Goal: Information Seeking & Learning: Learn about a topic

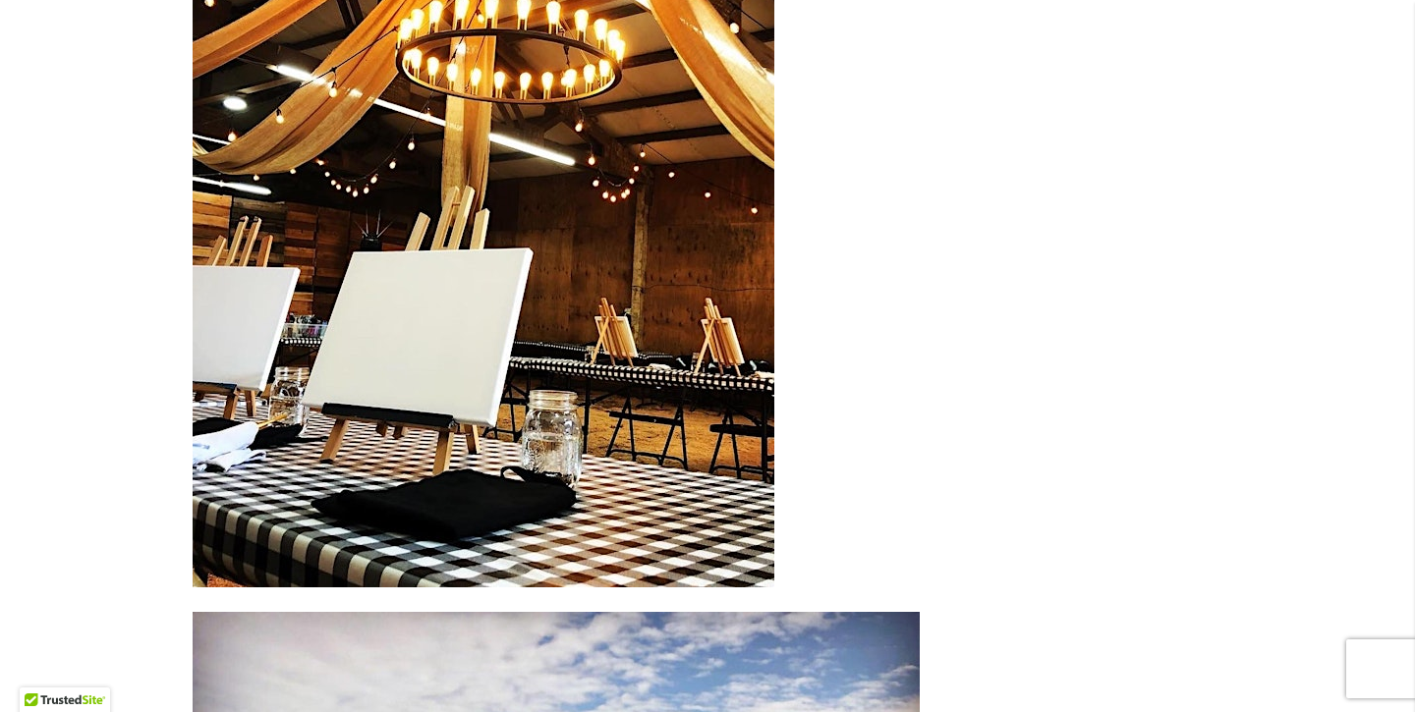
scroll to position [6822, 0]
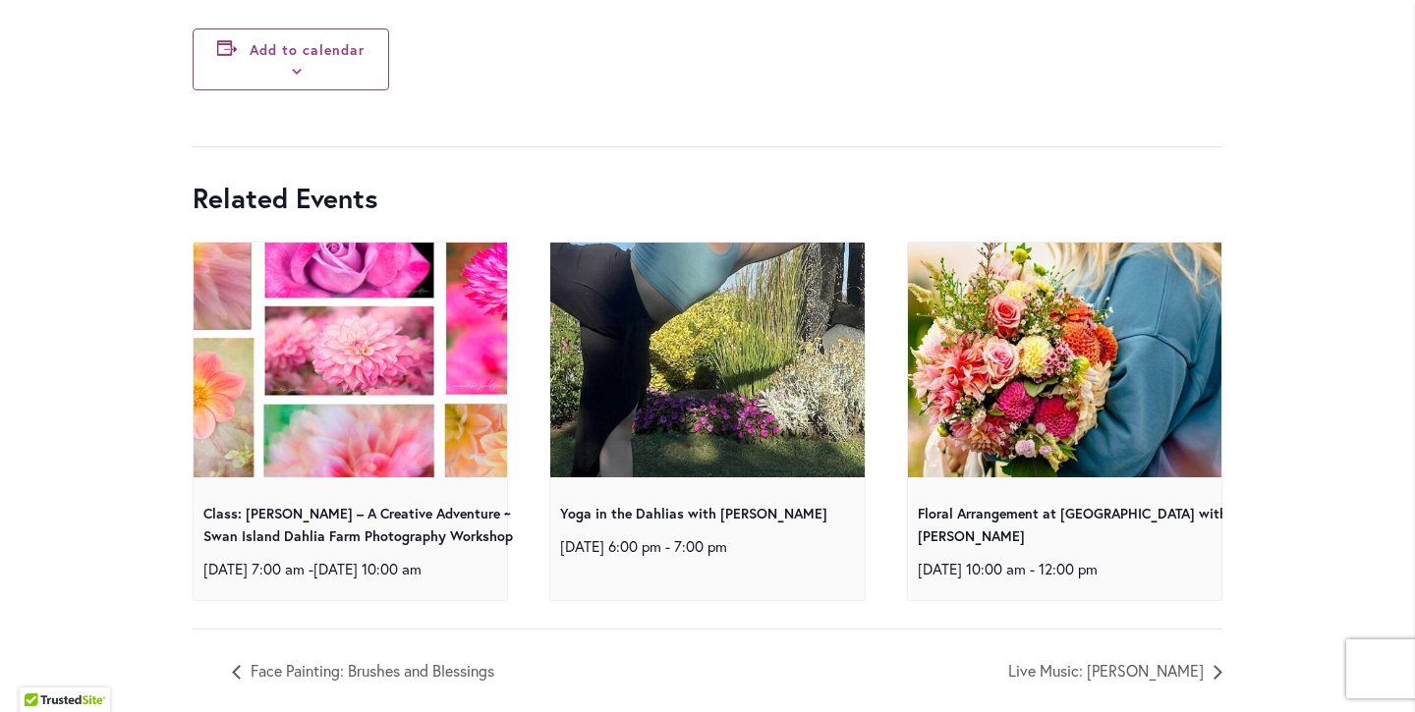
scroll to position [9851, 0]
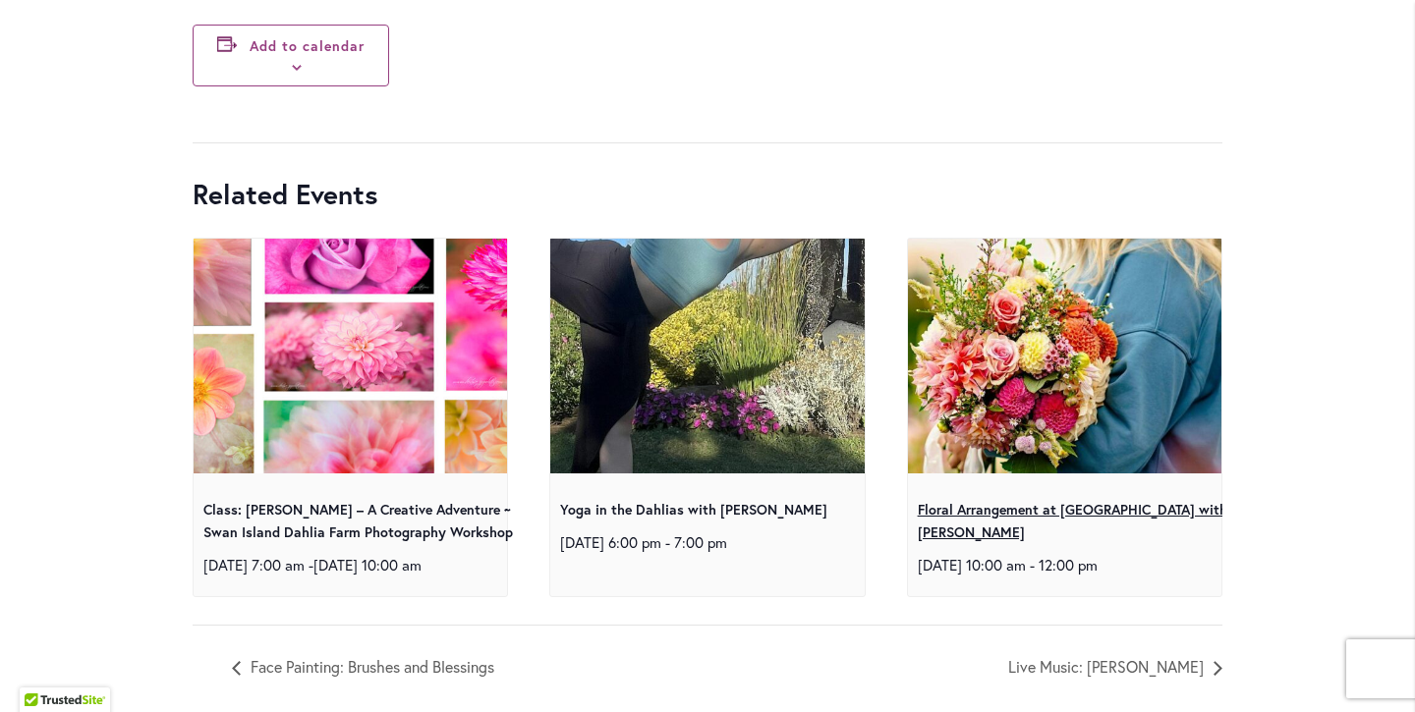
click at [983, 541] on link "Floral Arrangement at [GEOGRAPHIC_DATA] with [PERSON_NAME]" at bounding box center [1072, 520] width 309 height 41
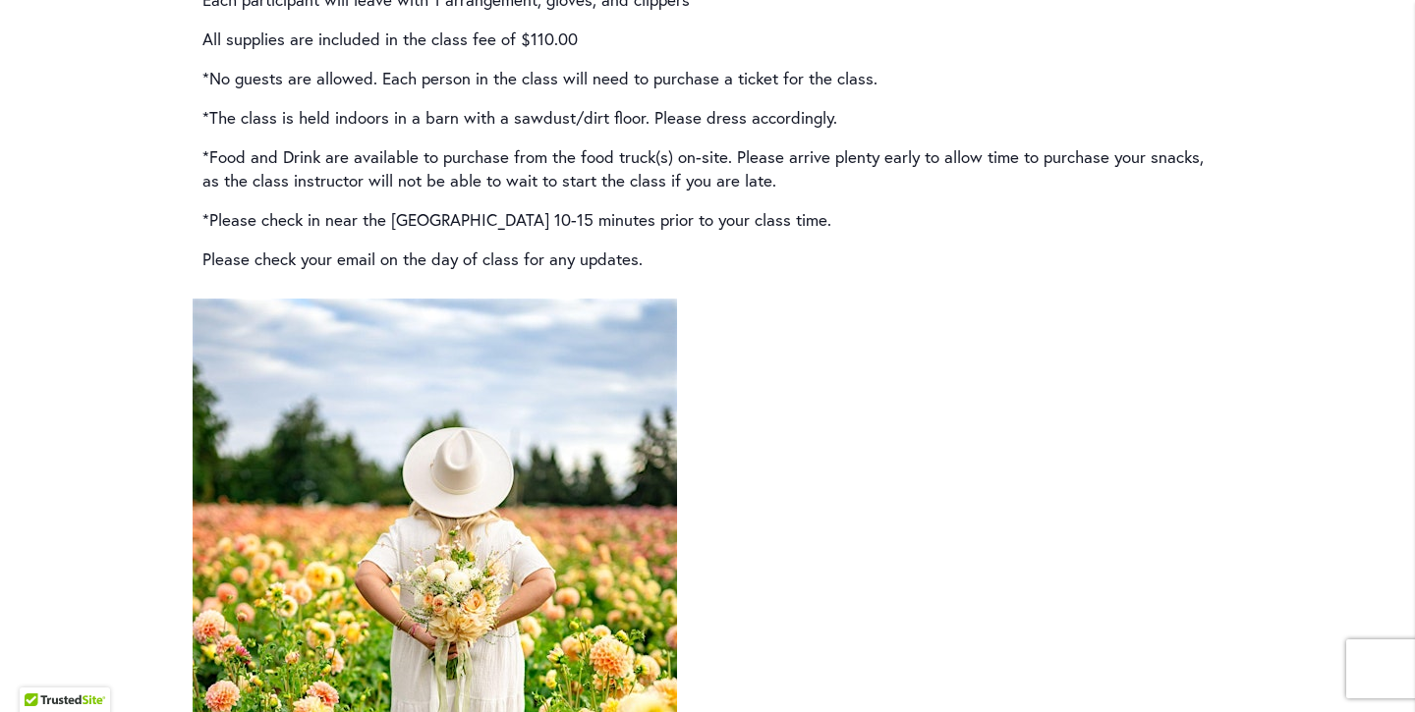
scroll to position [3358, 0]
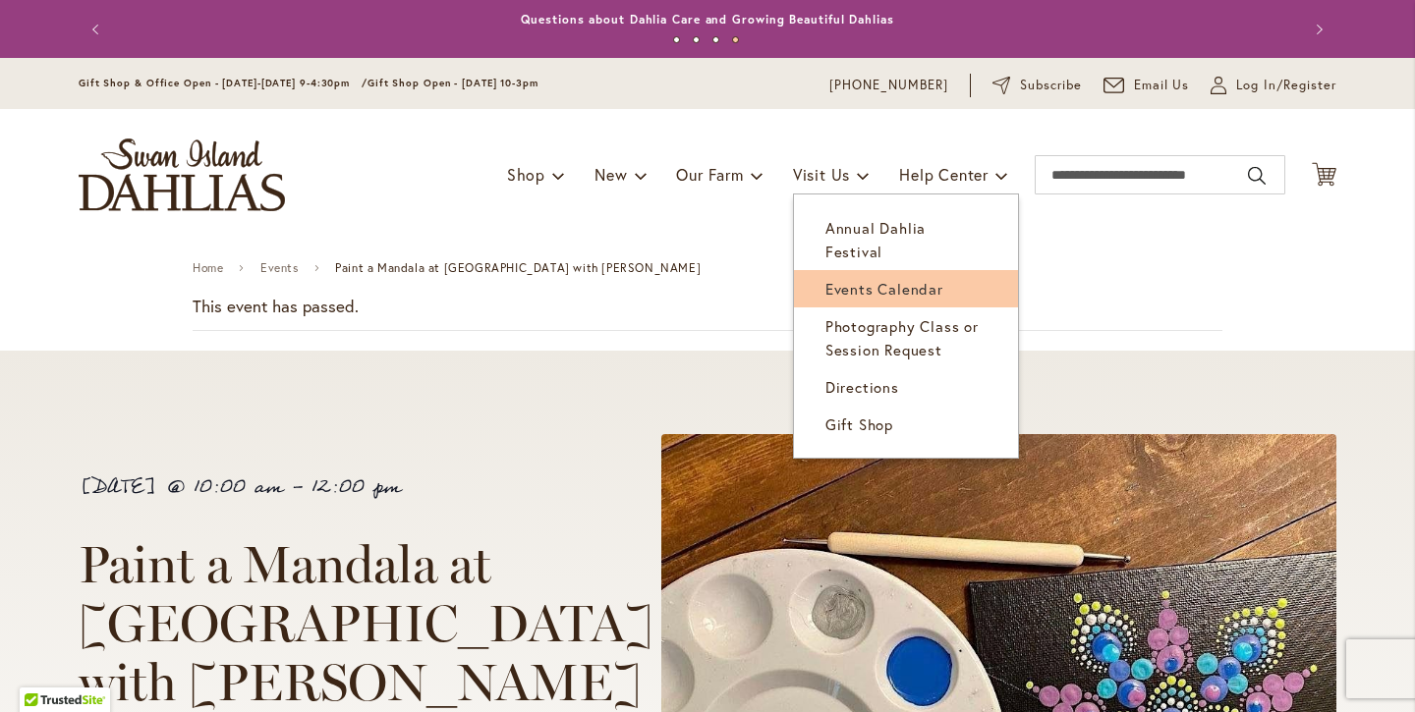
click at [862, 279] on span "Events Calendar" at bounding box center [884, 289] width 118 height 20
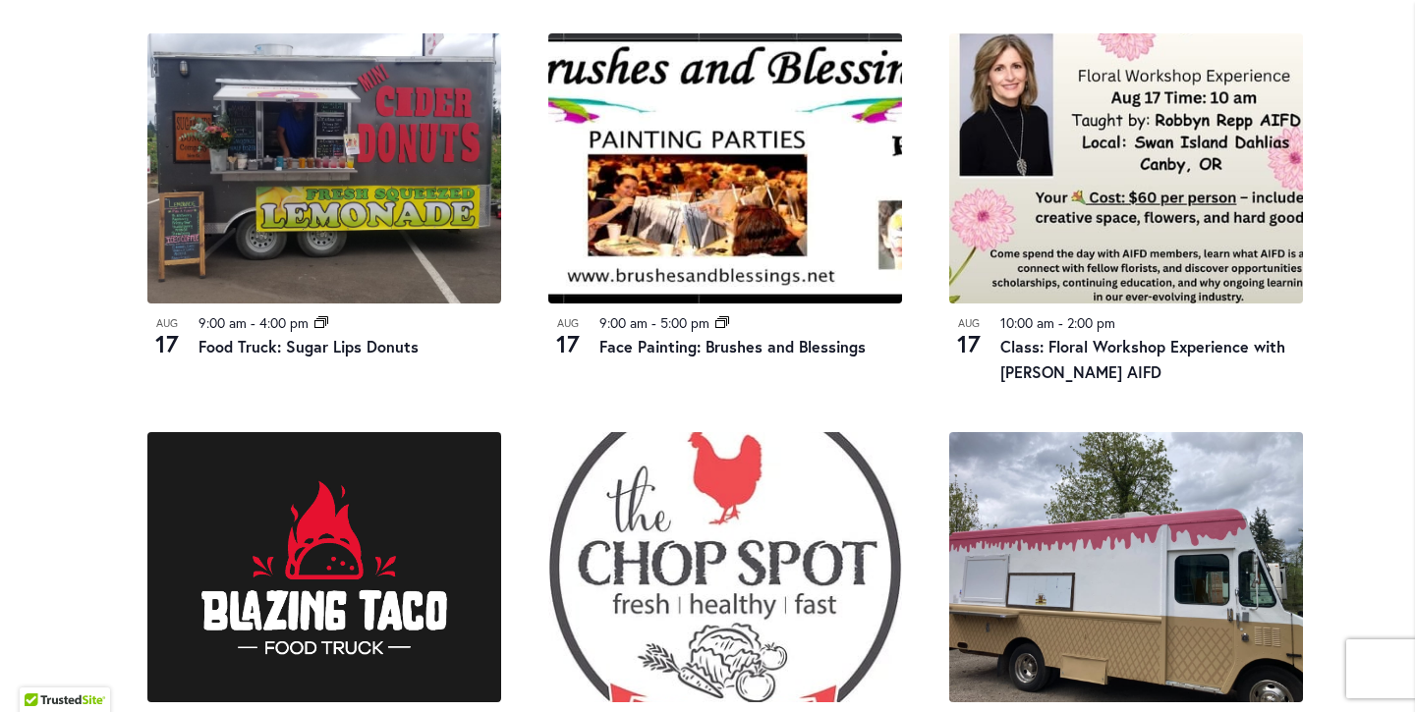
scroll to position [1076, 0]
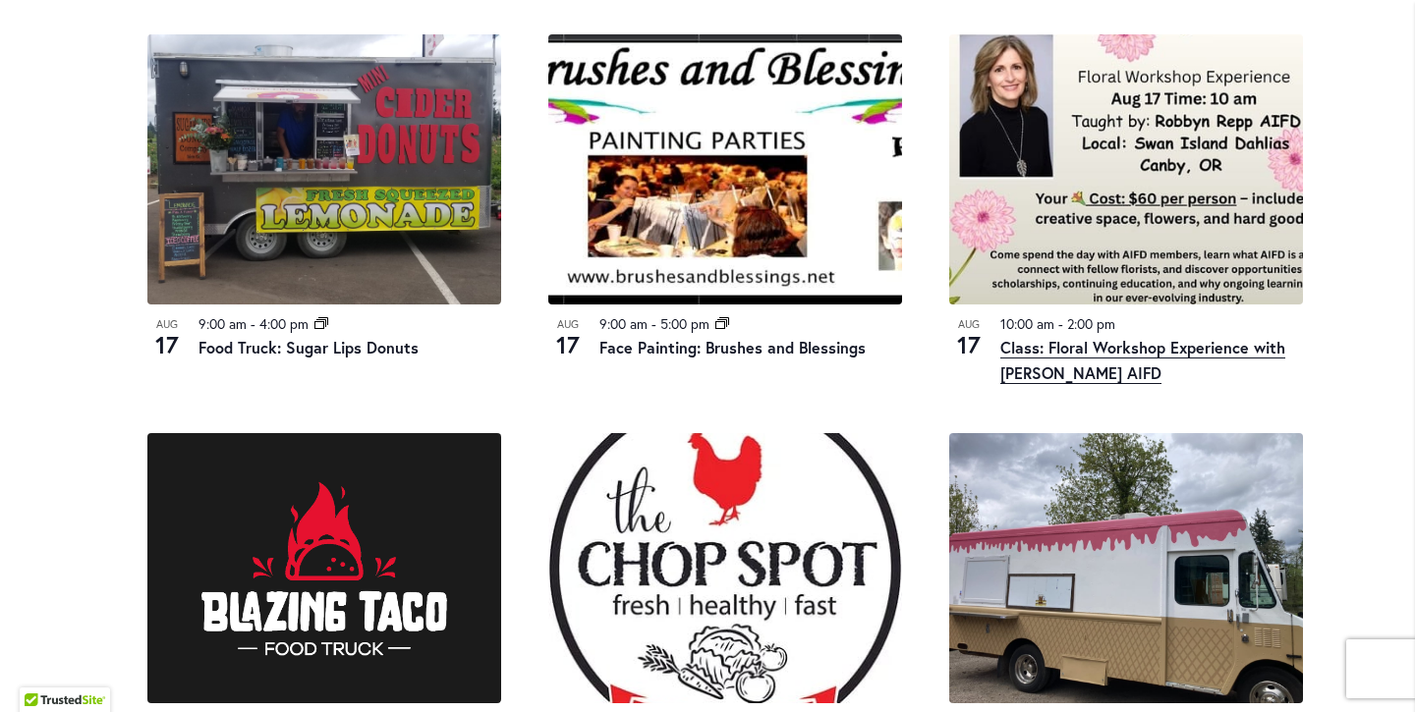
click at [1079, 361] on link "Class: Floral Workshop Experience with [PERSON_NAME] AIFD" at bounding box center [1142, 360] width 285 height 47
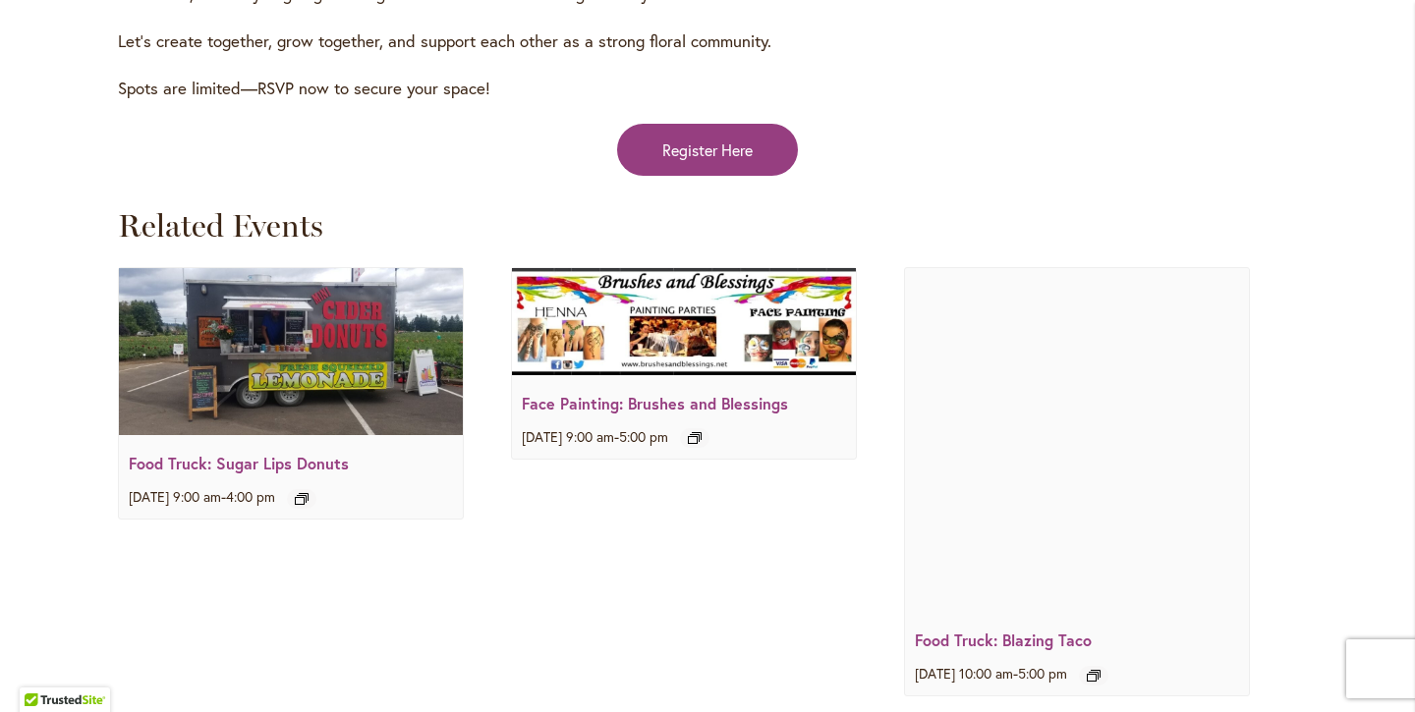
scroll to position [3338, 0]
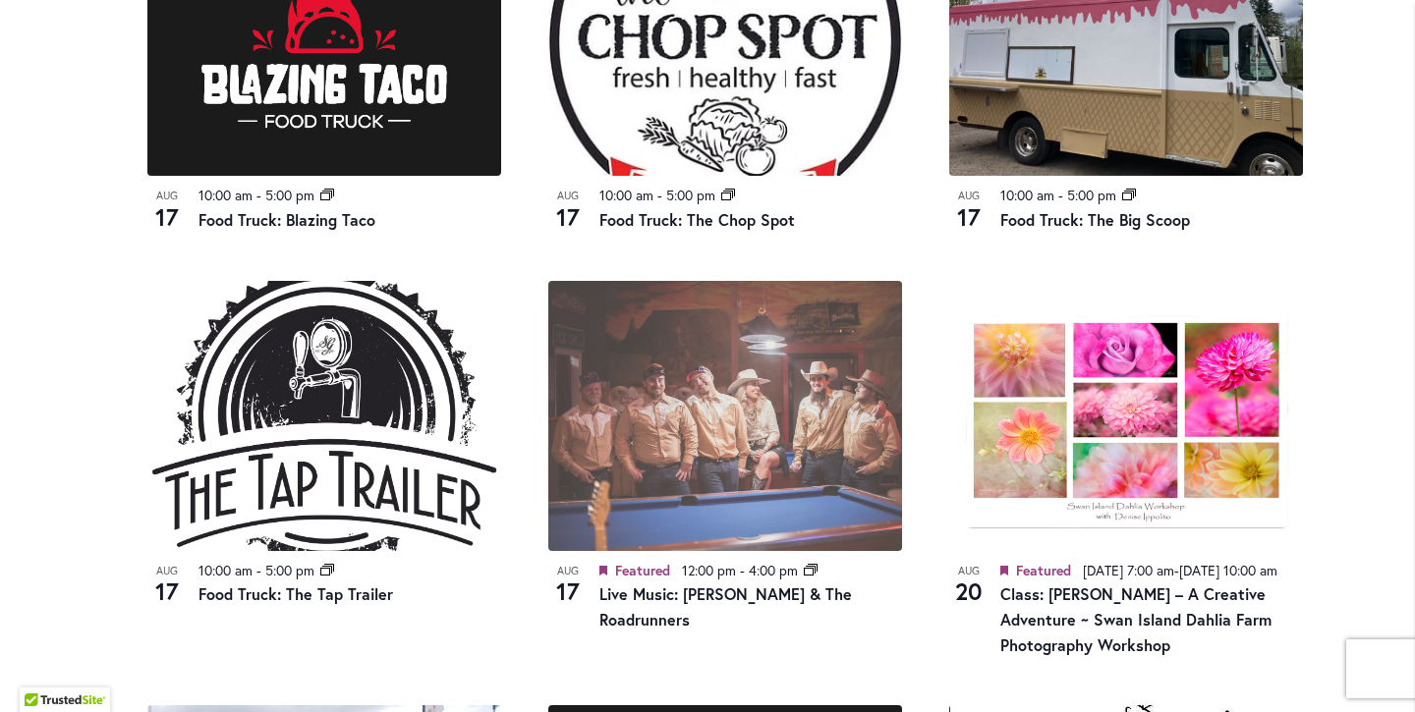
scroll to position [1589, 0]
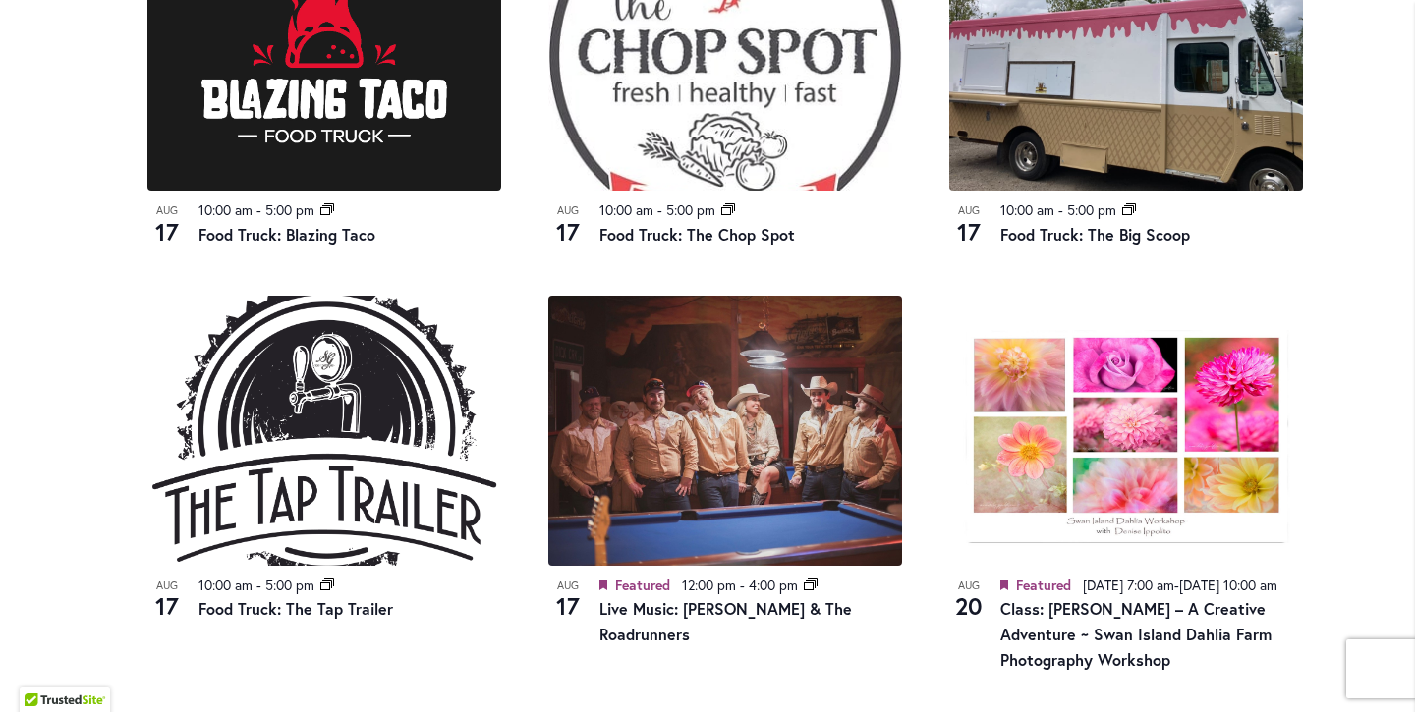
click at [740, 125] on img at bounding box center [725, 55] width 354 height 270
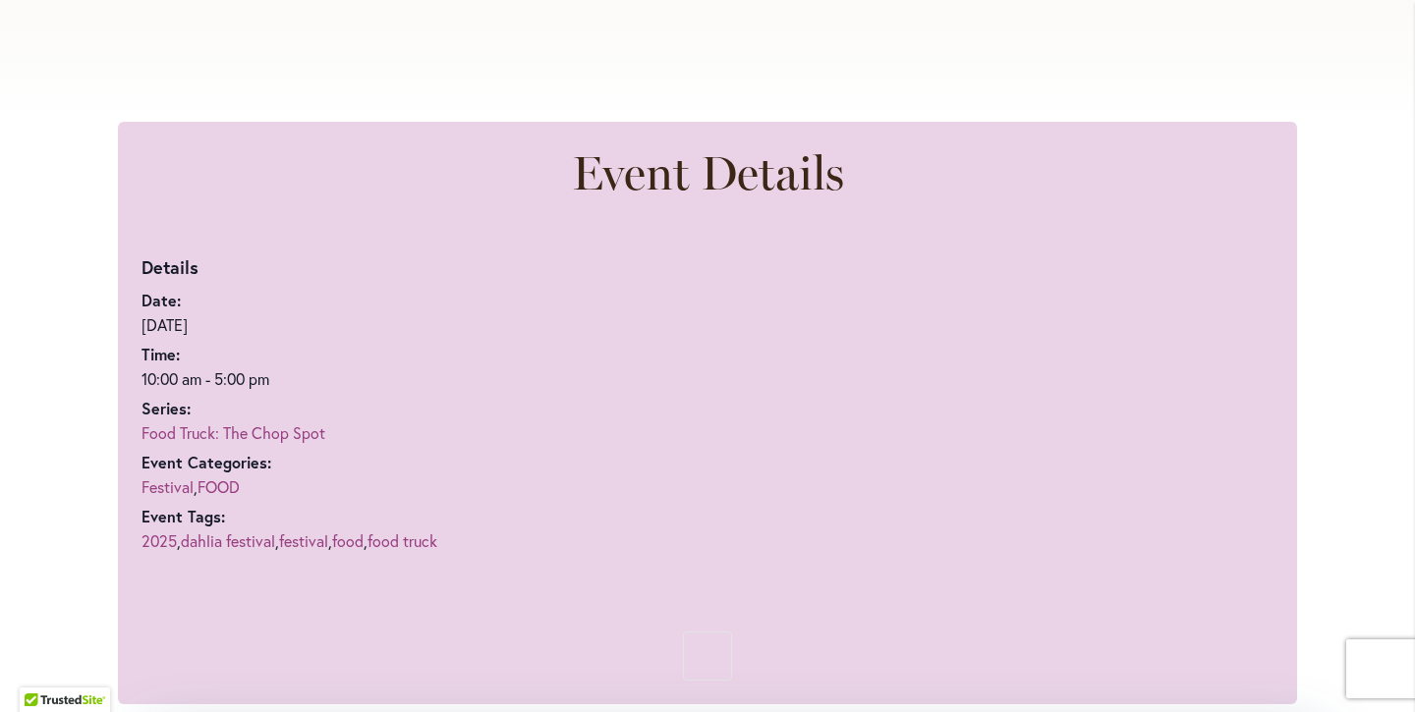
scroll to position [765, 0]
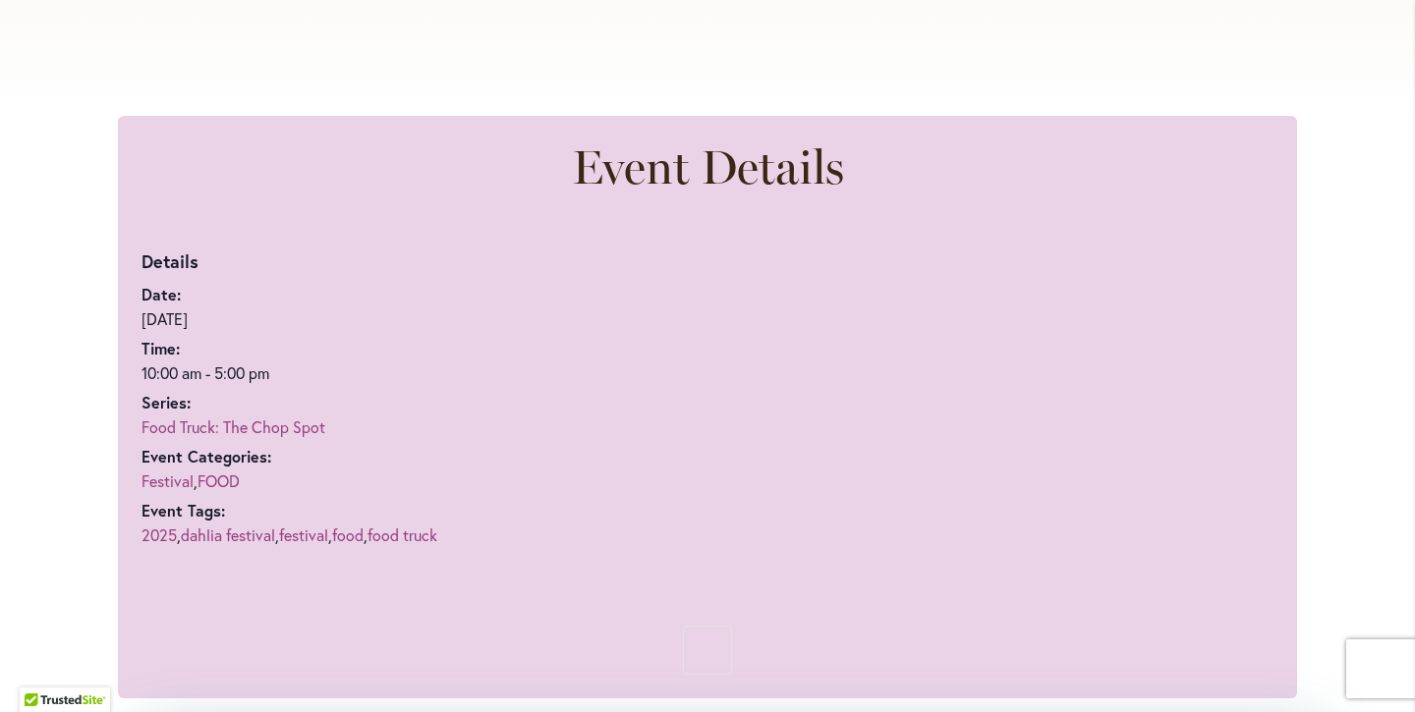
click at [288, 417] on link "Food Truck: The Chop Spot" at bounding box center [233, 427] width 184 height 21
click at [290, 423] on link "Food Truck: The Chop Spot" at bounding box center [233, 427] width 184 height 21
